Goal: Task Accomplishment & Management: Use online tool/utility

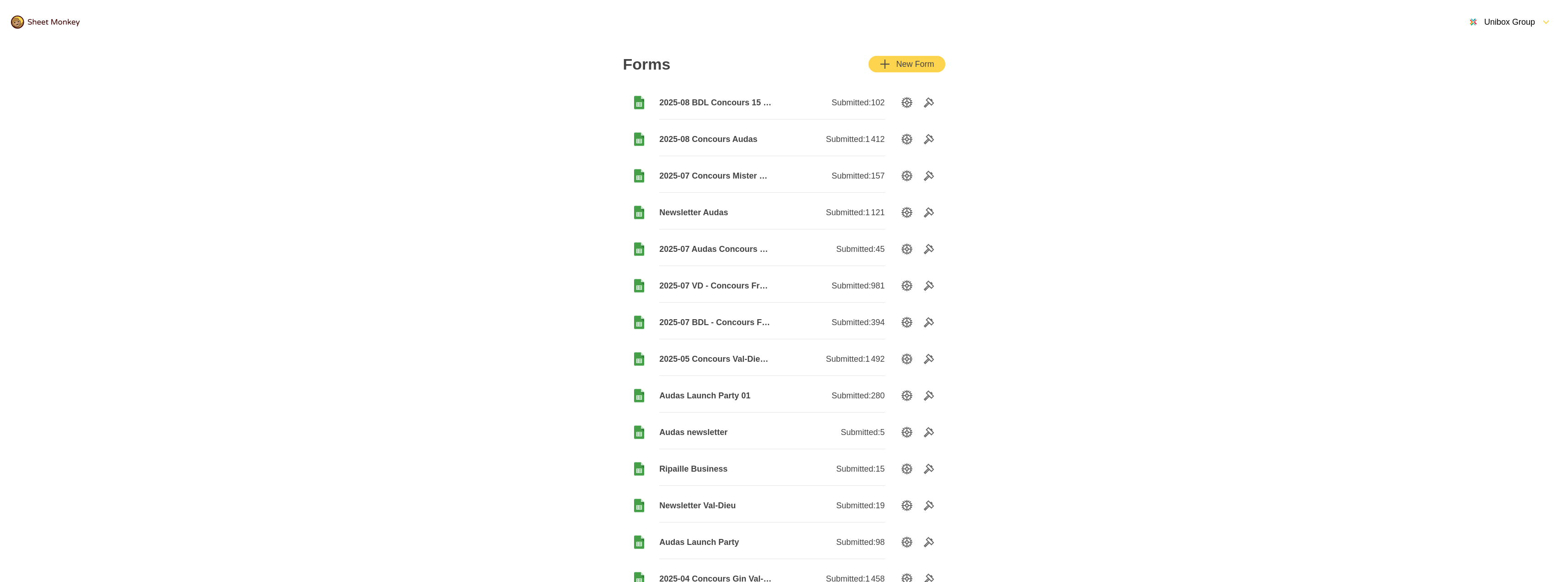
click at [908, 70] on button "New Form" at bounding box center [907, 64] width 76 height 17
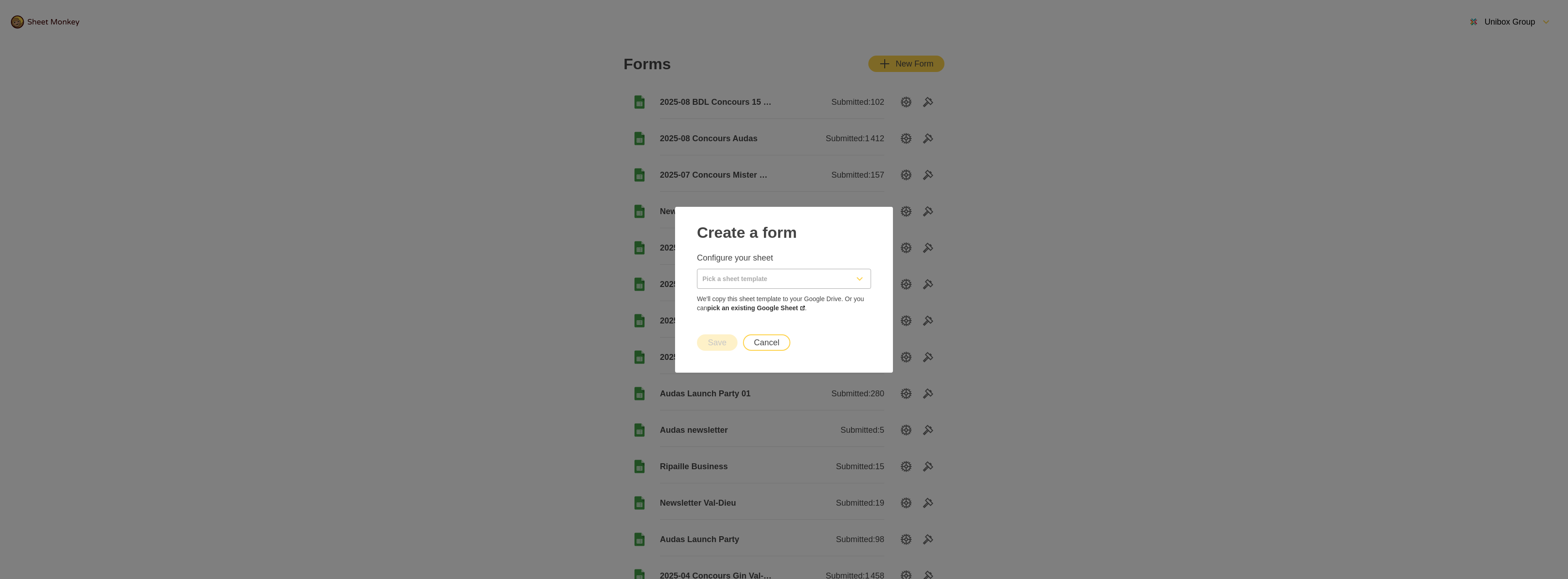
click at [766, 277] on input "Pick a sheet template" at bounding box center [773, 279] width 152 height 19
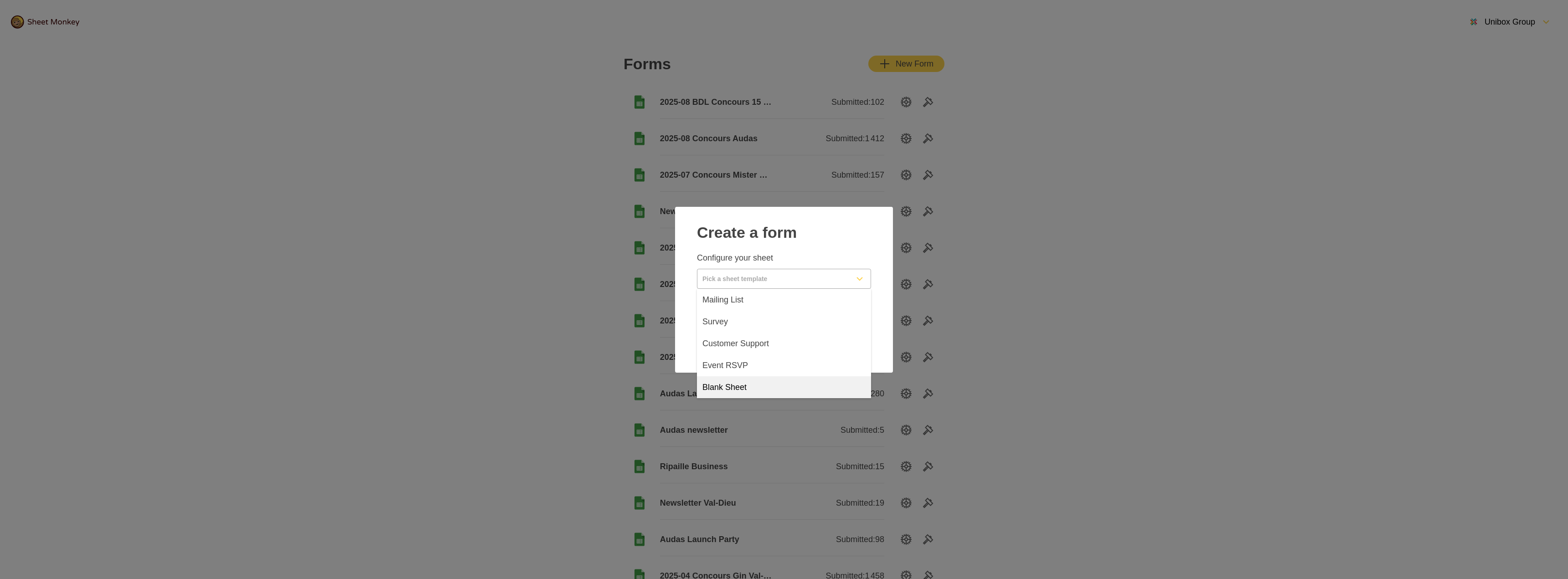
click at [731, 389] on span "Blank Sheet" at bounding box center [724, 387] width 44 height 11
type input "Blank Sheet"
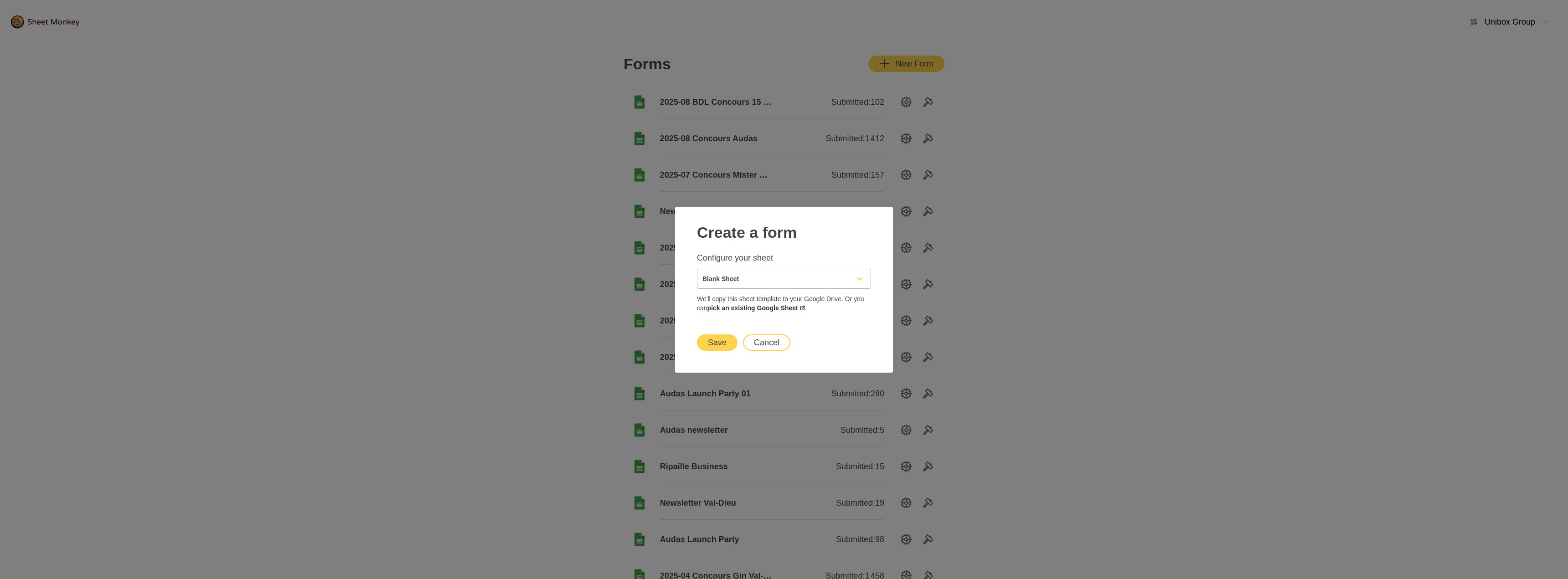
click at [725, 346] on button "Save" at bounding box center [717, 342] width 41 height 16
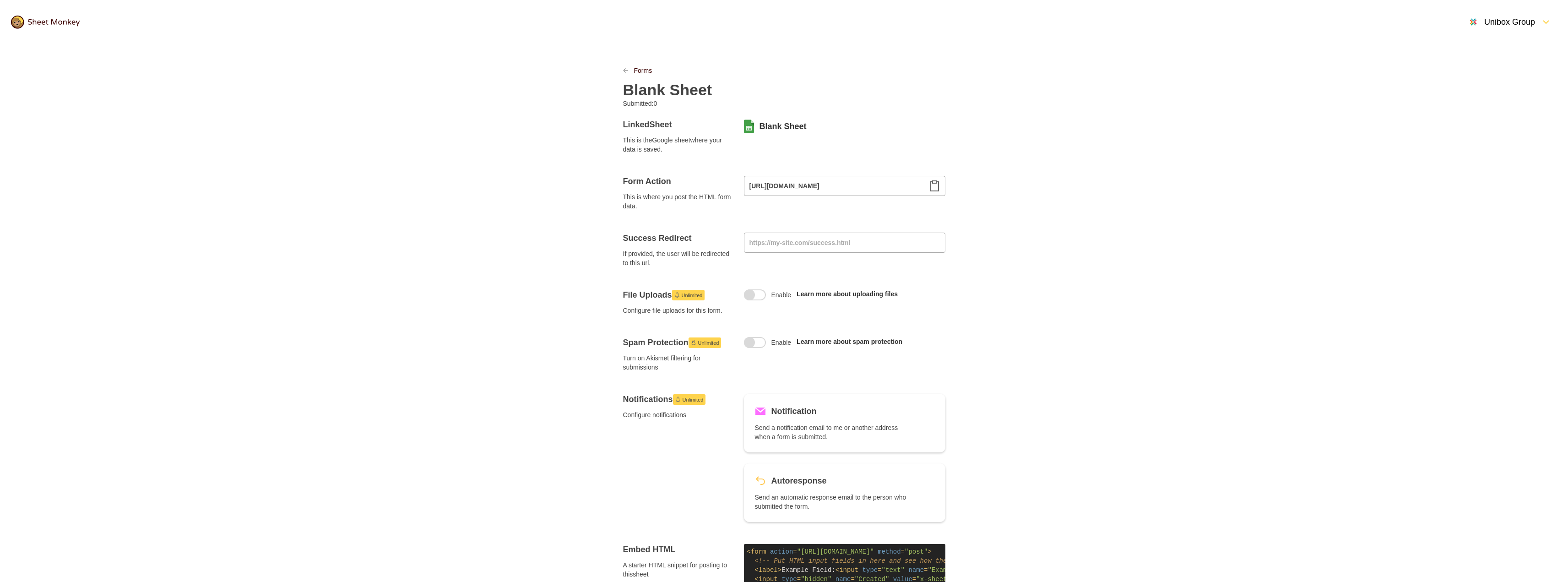
click at [697, 98] on h2 "Blank Sheet" at bounding box center [668, 90] width 89 height 18
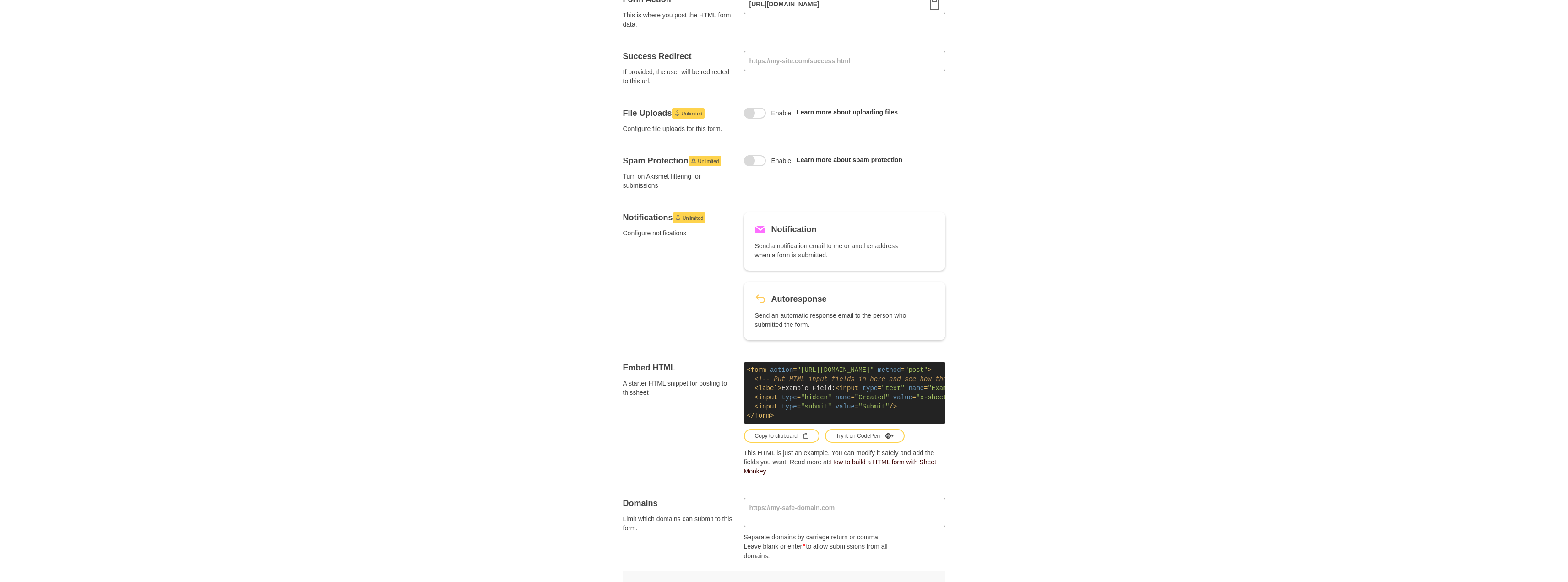
scroll to position [29, 0]
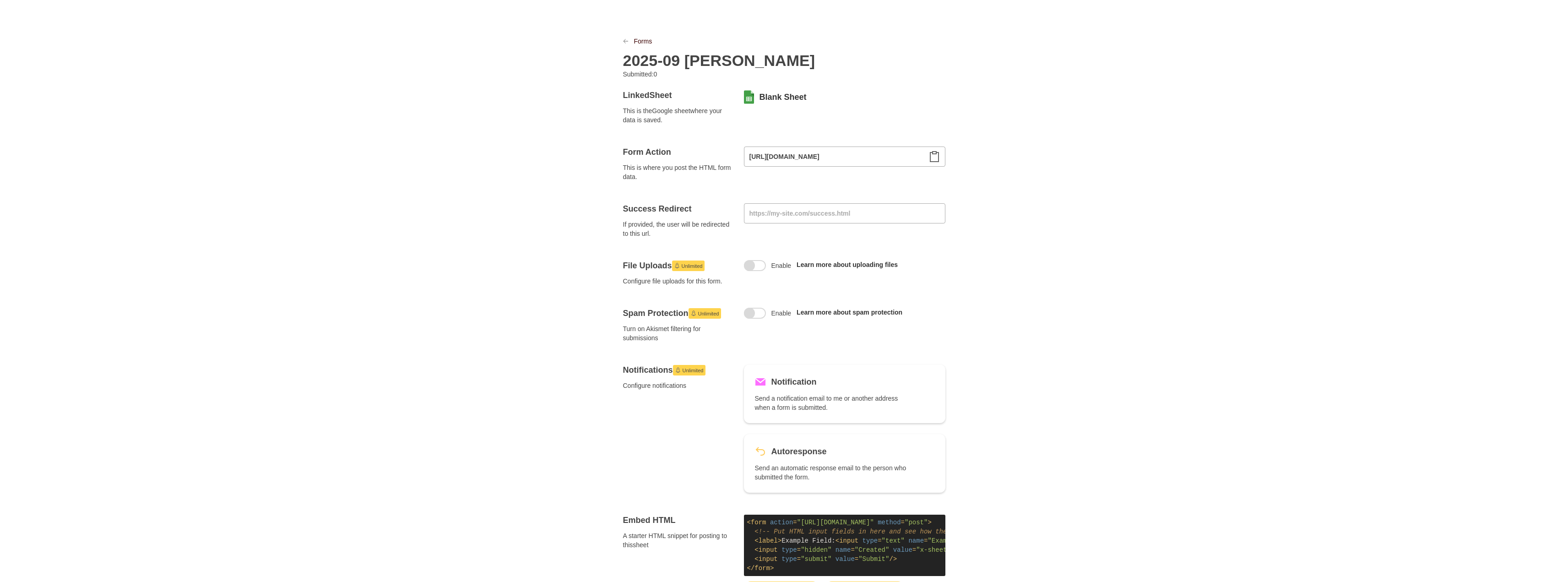
click at [934, 160] on icon "Clipboard" at bounding box center [934, 157] width 11 height 11
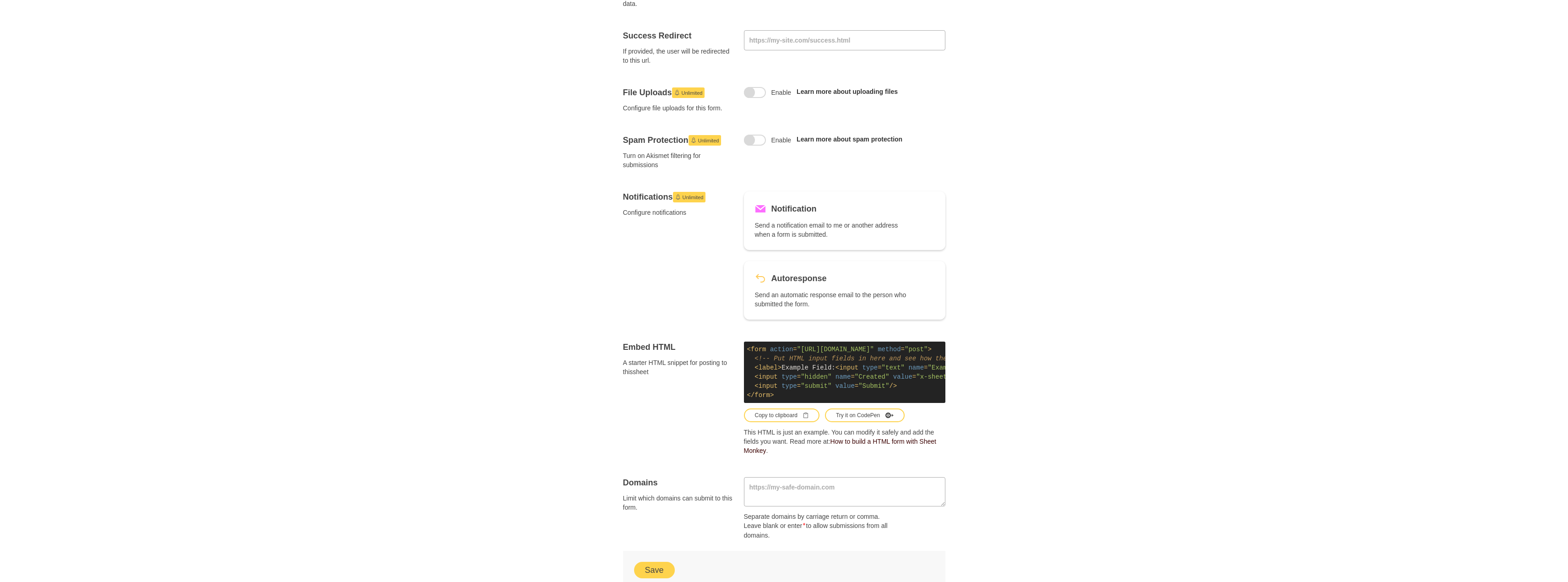
scroll to position [304, 0]
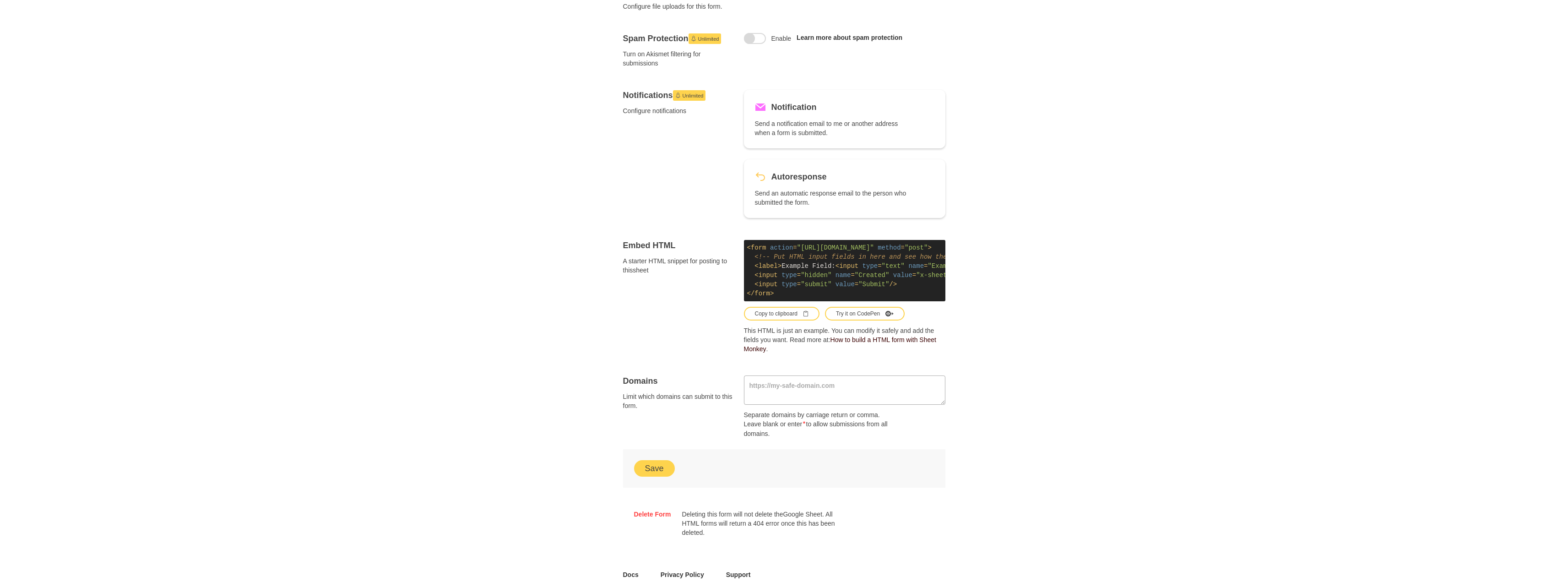
click at [645, 477] on button "Save" at bounding box center [654, 468] width 41 height 17
